Goal: Transaction & Acquisition: Purchase product/service

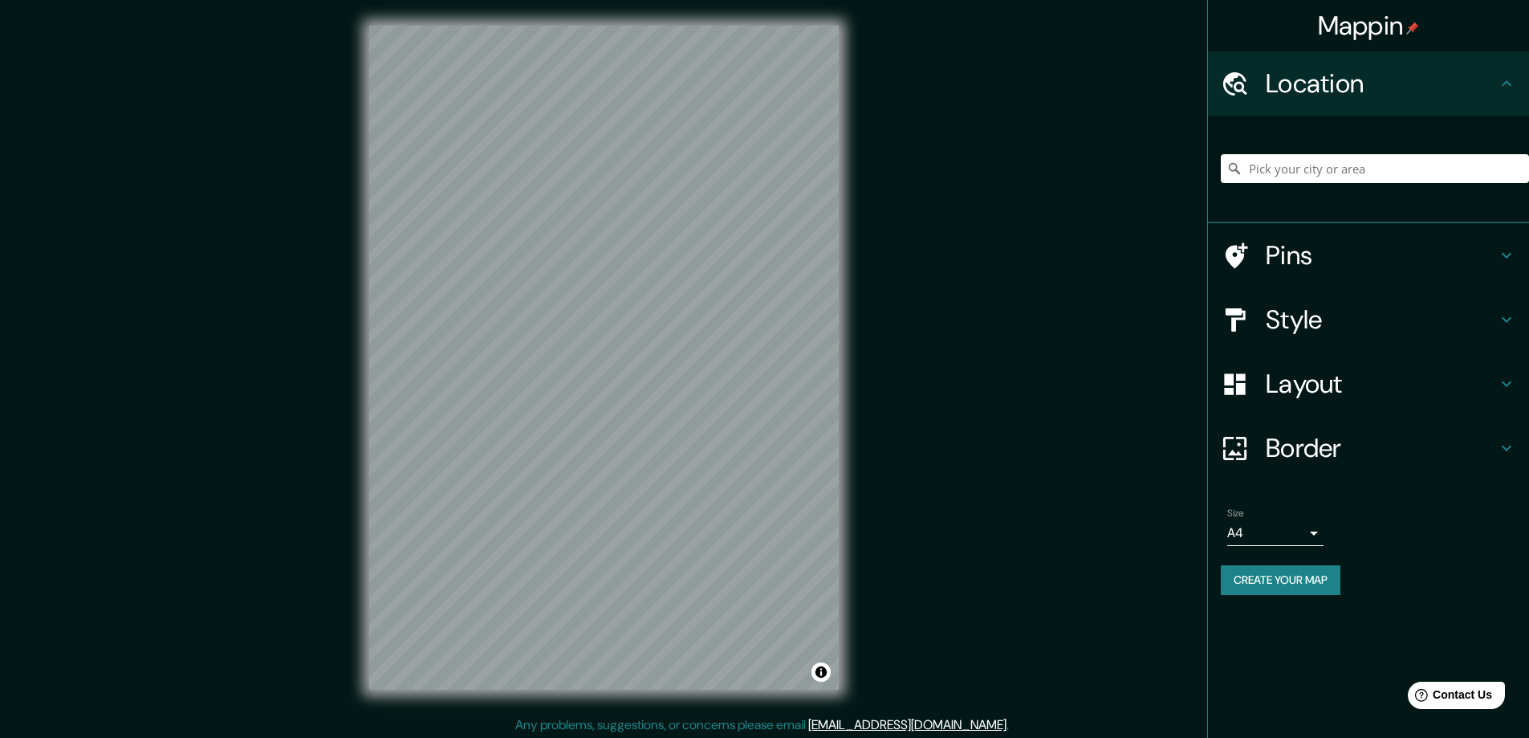
click at [1279, 315] on h4 "Style" at bounding box center [1381, 319] width 231 height 32
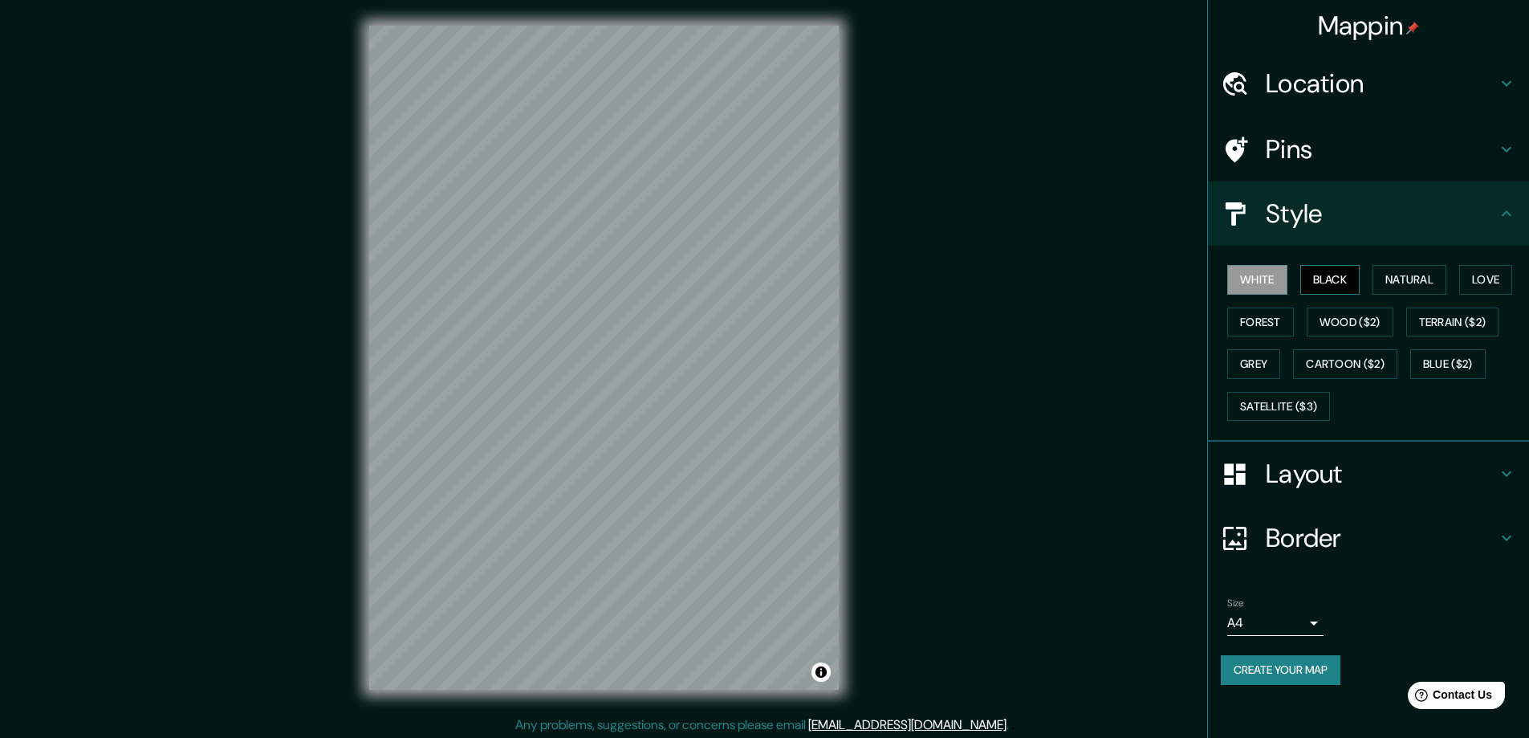
click at [1334, 272] on button "Black" at bounding box center [1330, 280] width 60 height 30
click at [1286, 478] on h4 "Layout" at bounding box center [1381, 474] width 231 height 32
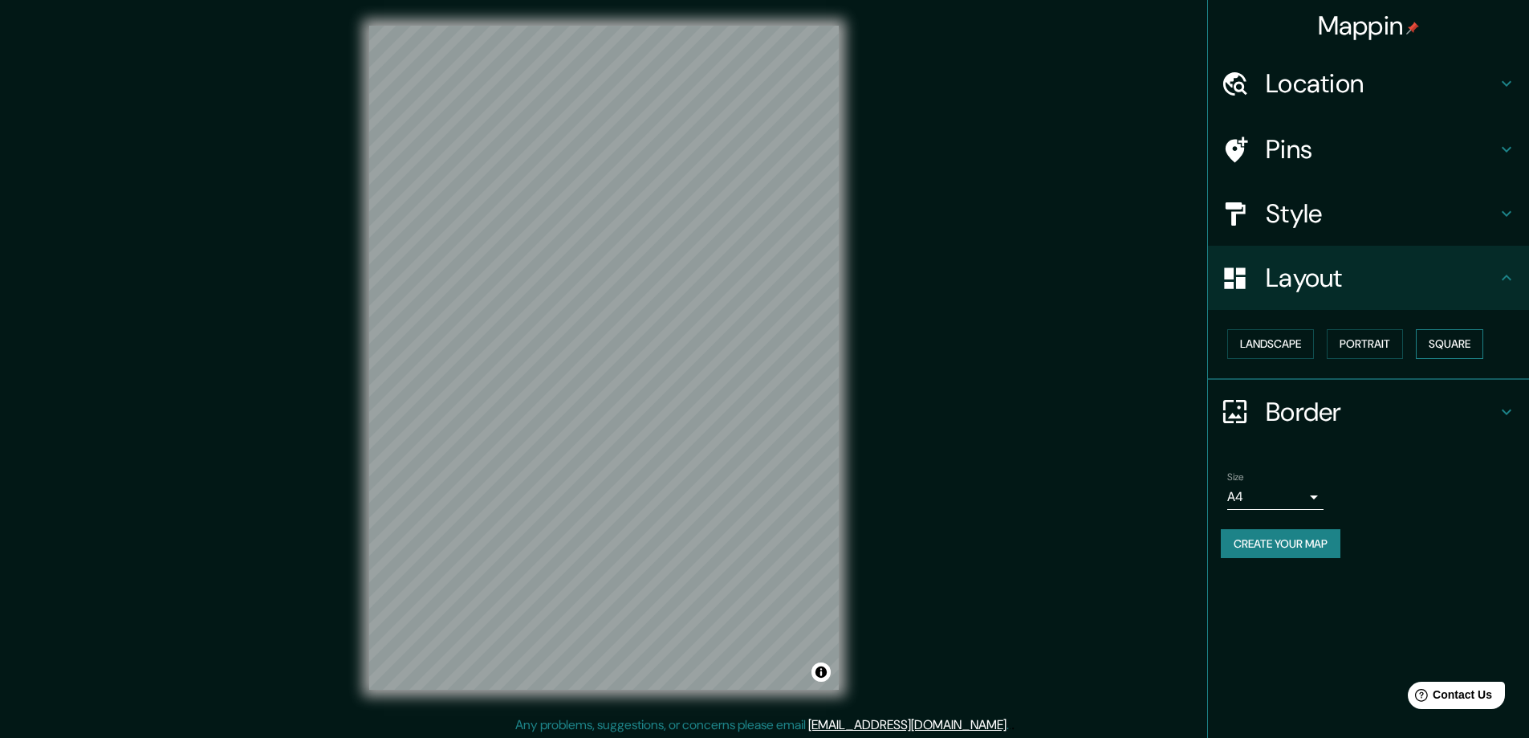
click at [1457, 338] on button "Square" at bounding box center [1449, 344] width 67 height 30
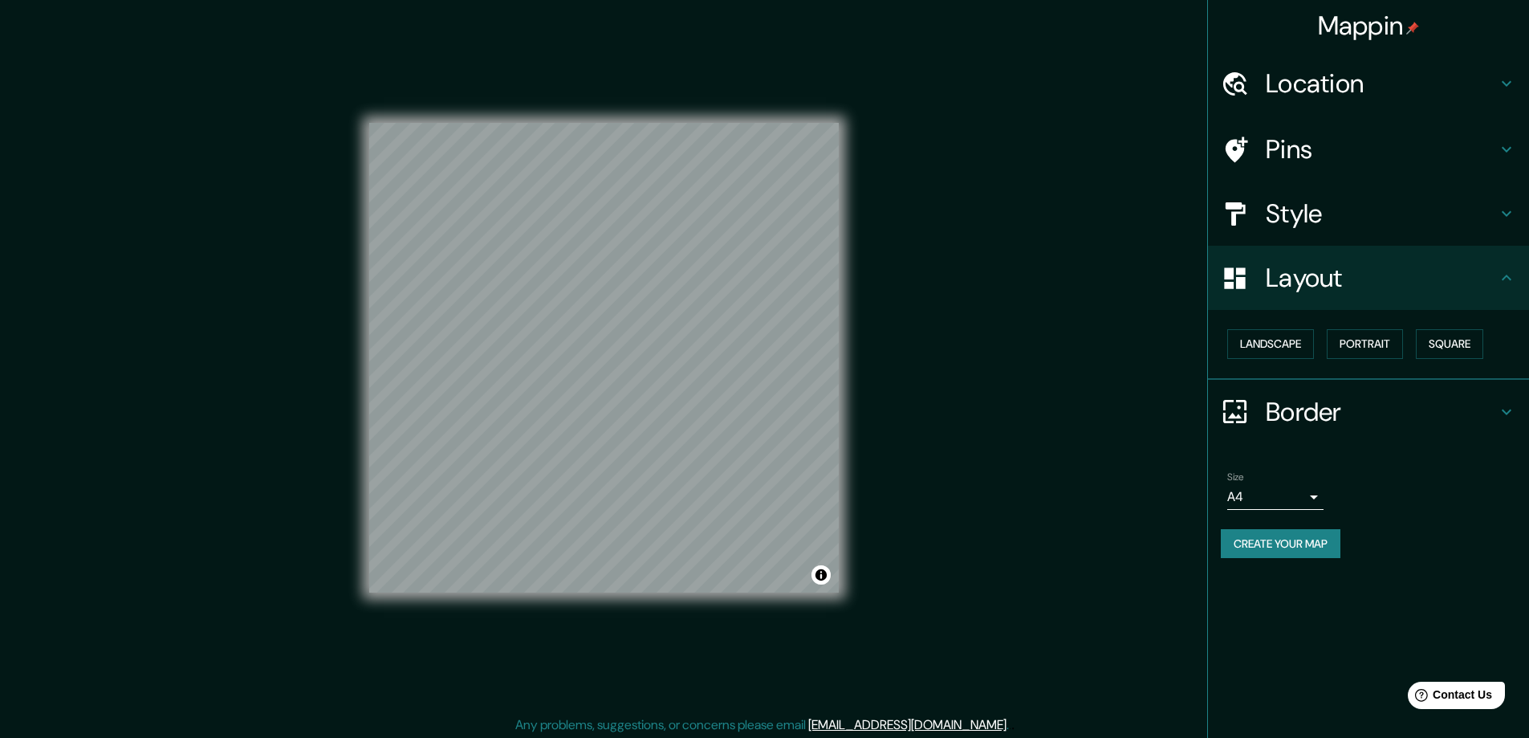
click at [1316, 493] on body "Mappin Location Pins Style Layout Landscape Portrait Square Border Choose a bor…" at bounding box center [764, 369] width 1529 height 738
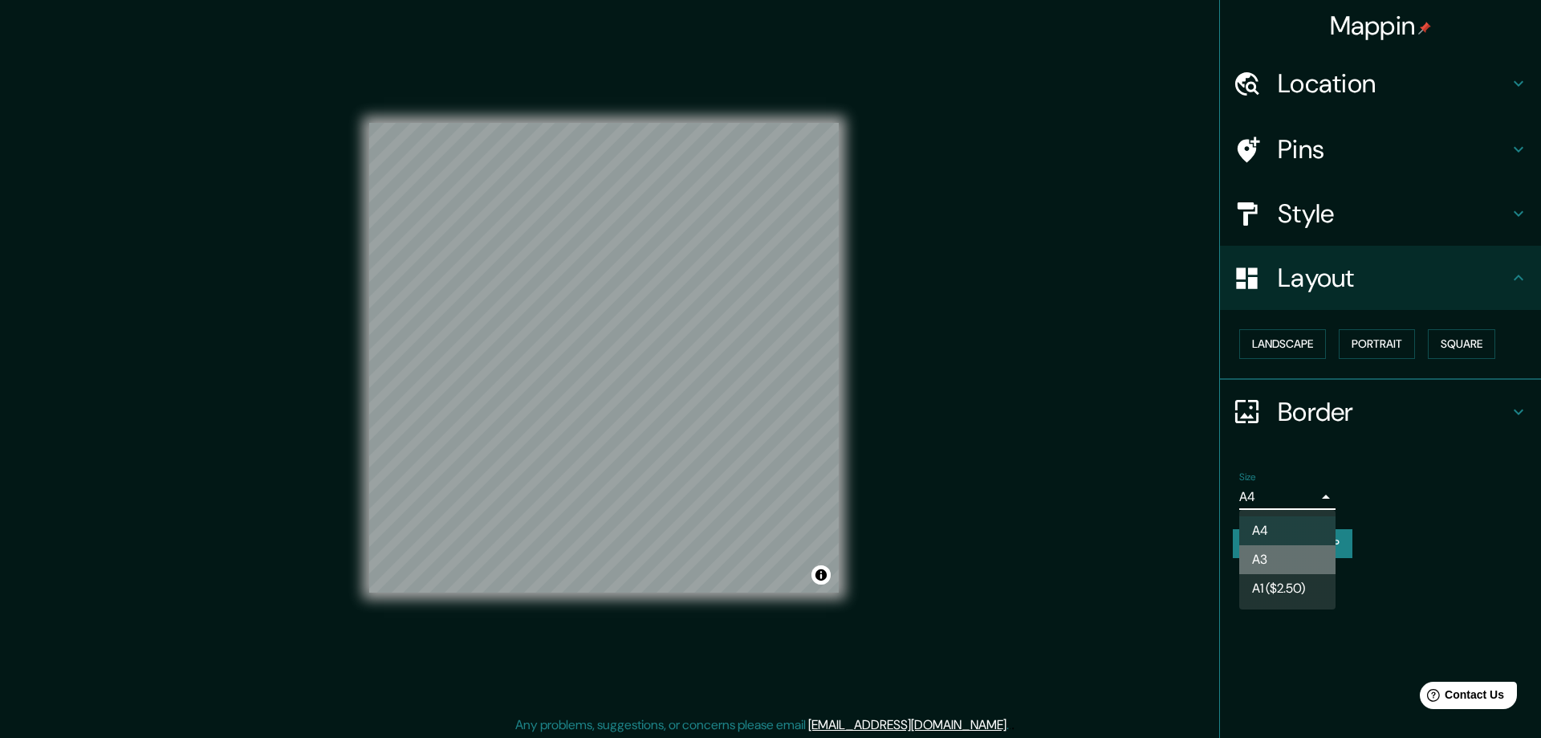
click at [1271, 556] on li "A3" at bounding box center [1287, 559] width 96 height 29
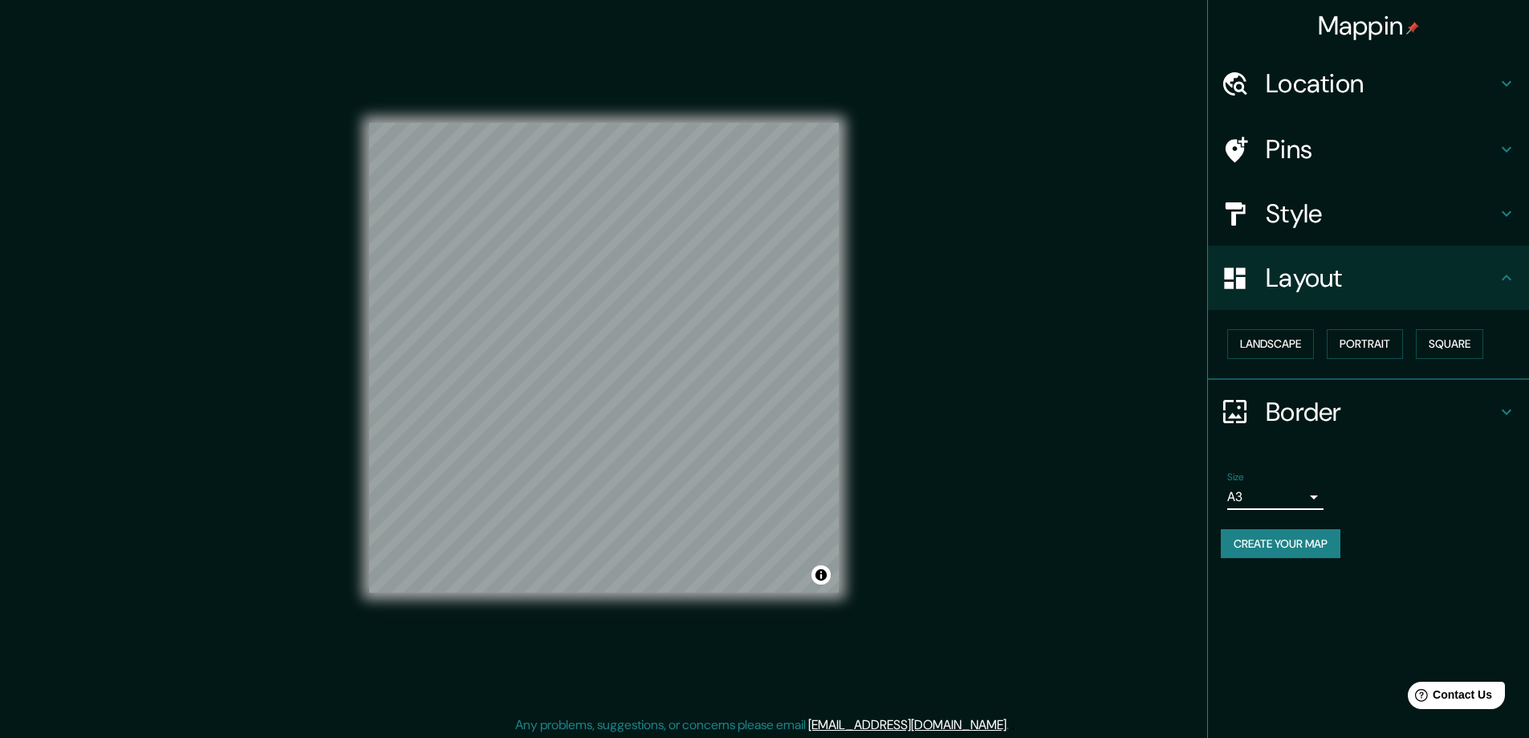
click at [1284, 79] on h4 "Location" at bounding box center [1381, 83] width 231 height 32
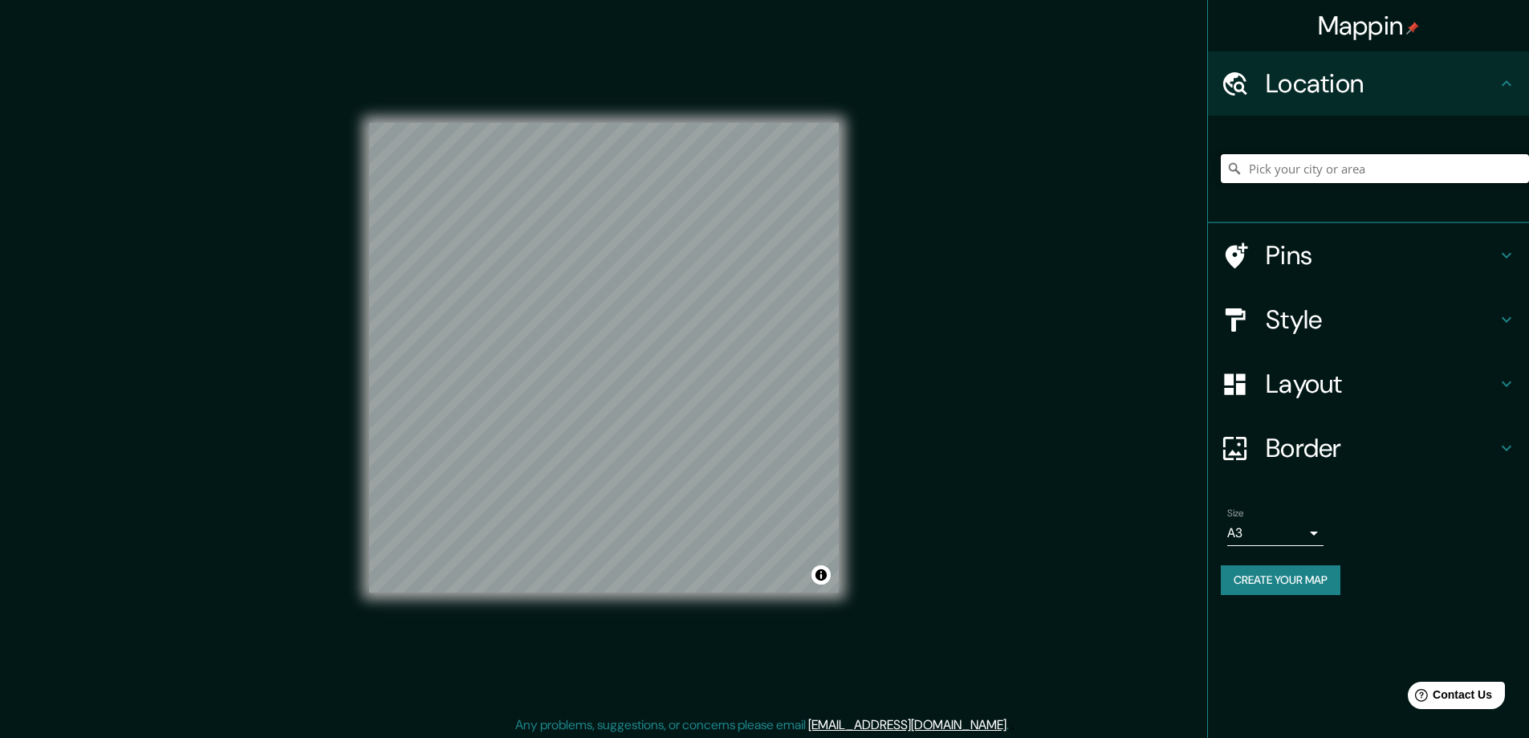
paste input "[STREET_ADDRESS]"
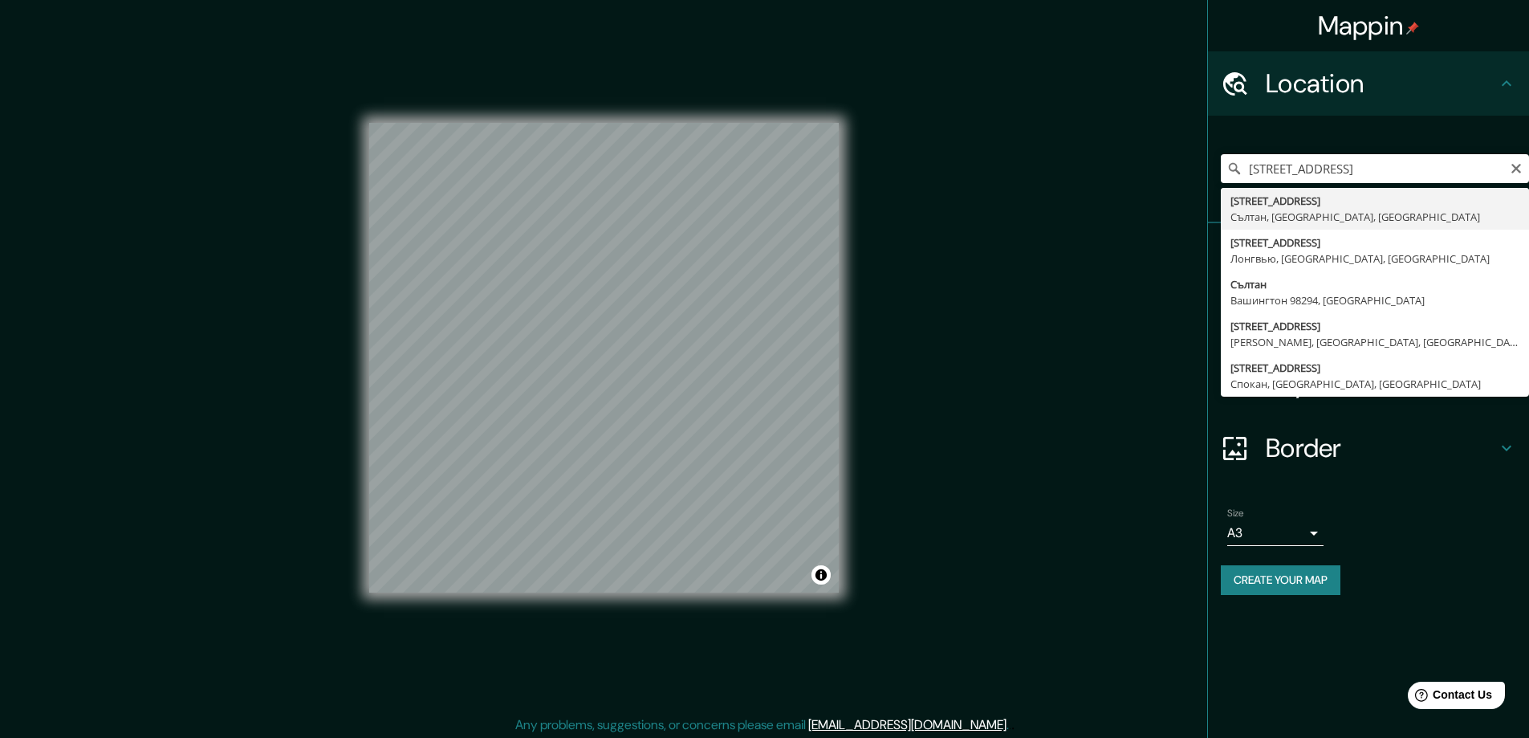
type input "[STREET_ADDRESS]"
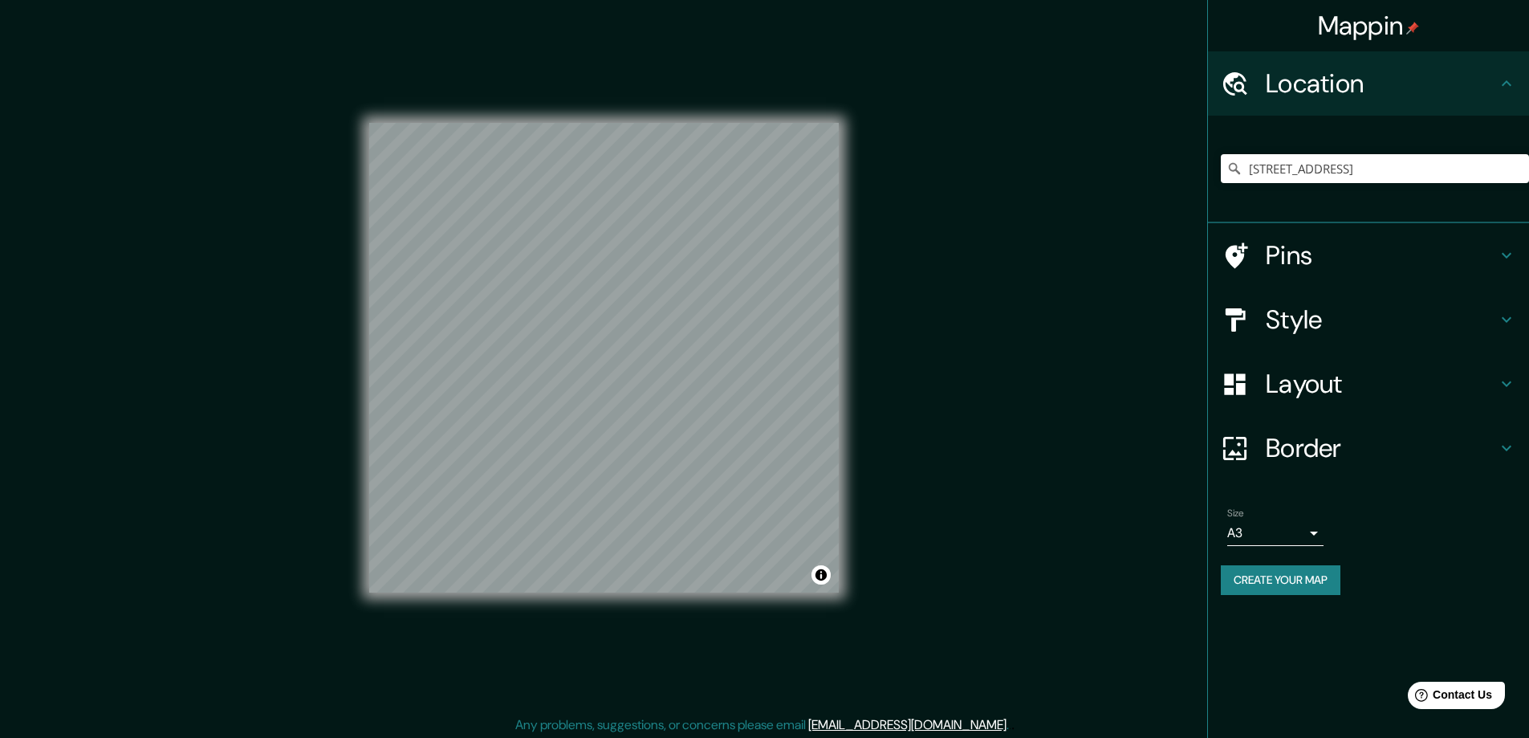
click at [1264, 578] on button "Create your map" at bounding box center [1281, 580] width 120 height 30
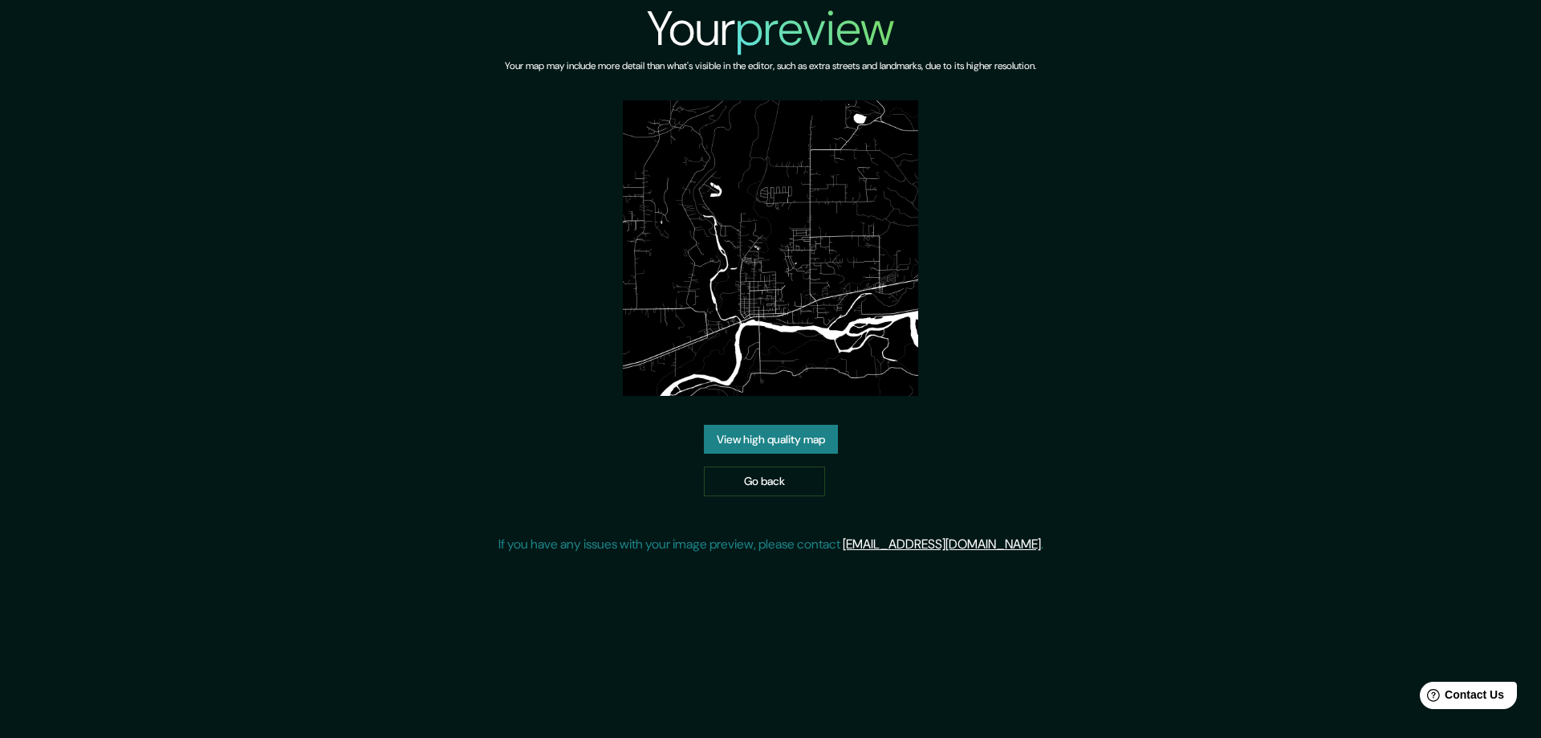
click at [720, 425] on link "View high quality map" at bounding box center [771, 440] width 134 height 30
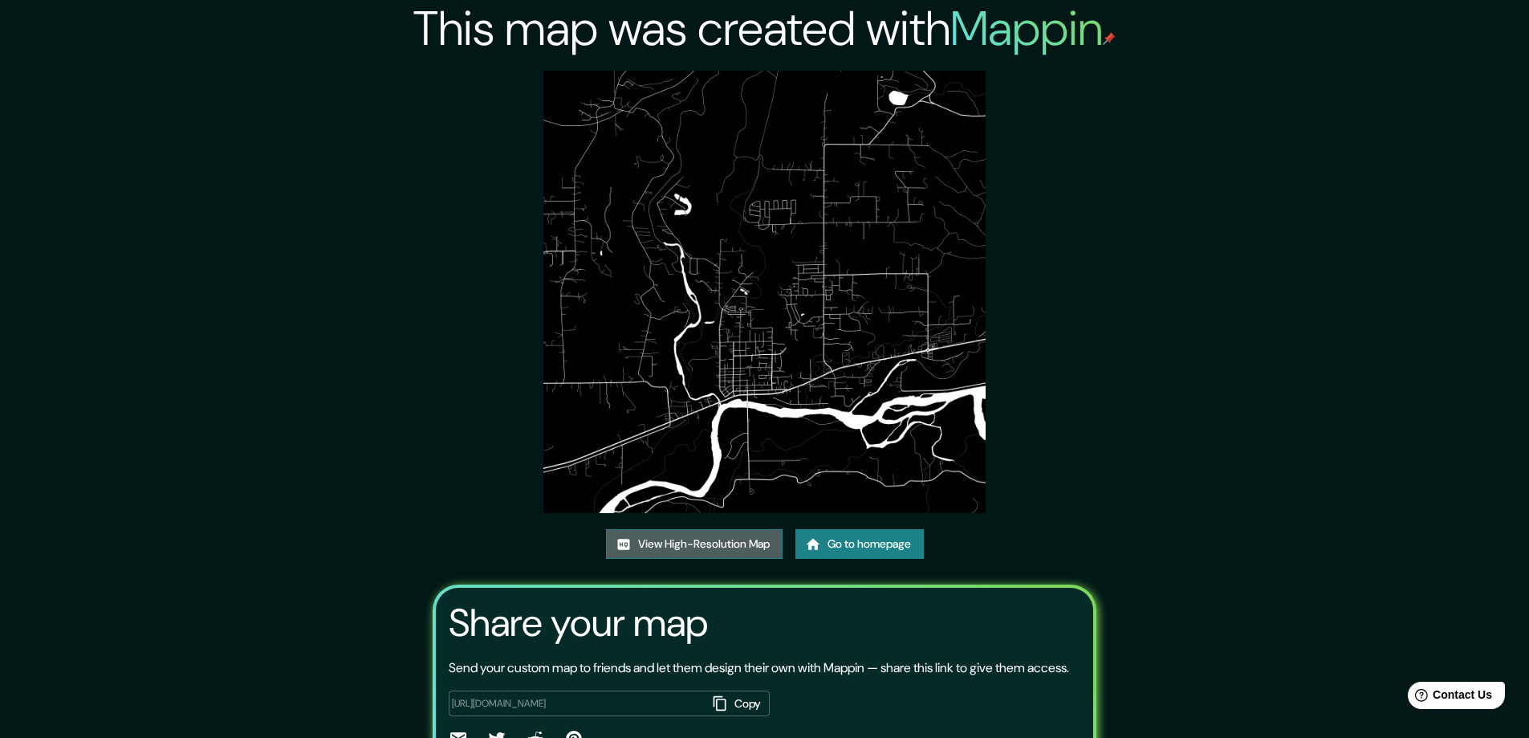
click at [653, 543] on link "View High-Resolution Map" at bounding box center [694, 544] width 177 height 30
click at [886, 539] on link "Go to homepage" at bounding box center [860, 544] width 128 height 30
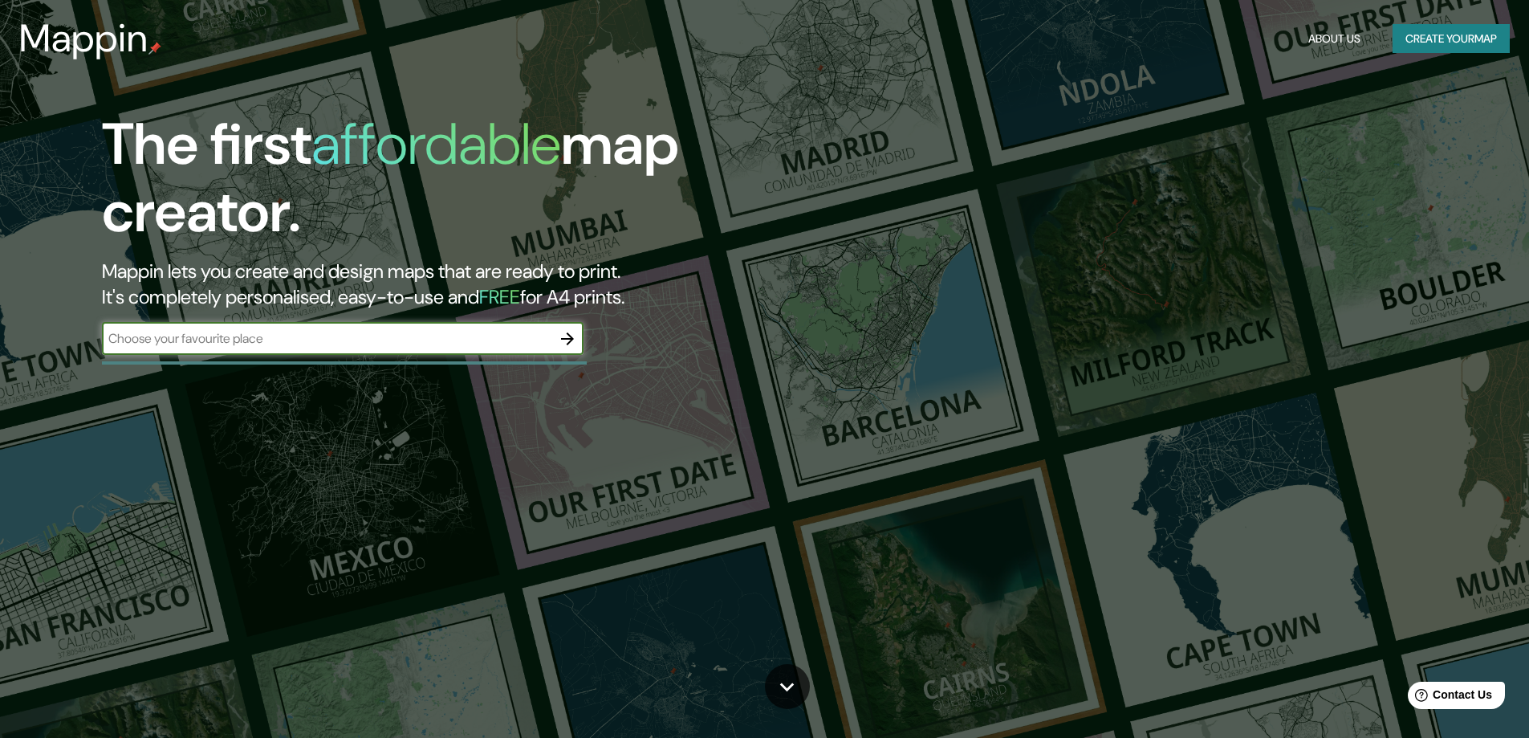
click at [567, 337] on icon "button" at bounding box center [567, 338] width 19 height 19
